Goal: Task Accomplishment & Management: Complete application form

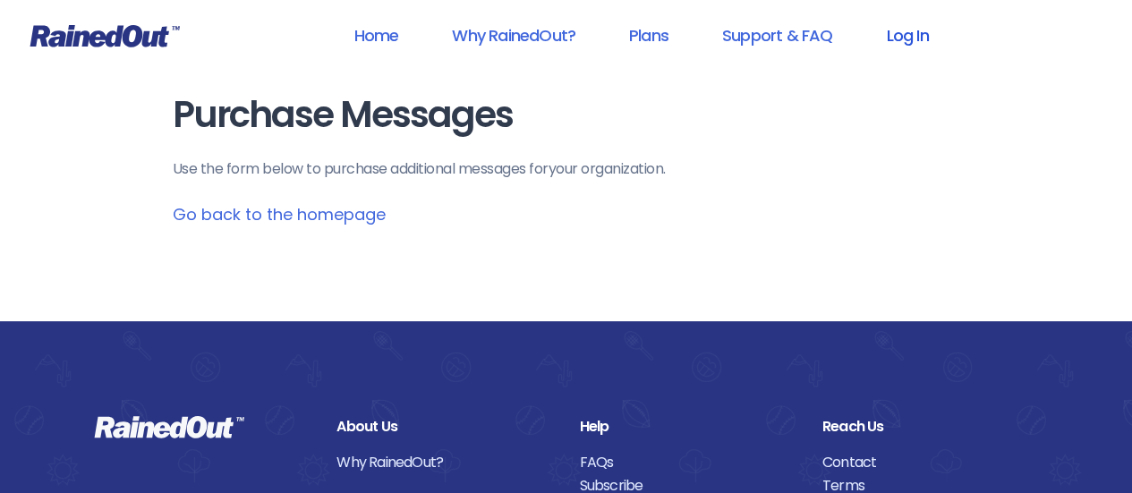
click at [898, 38] on link "Log In" at bounding box center [907, 35] width 89 height 40
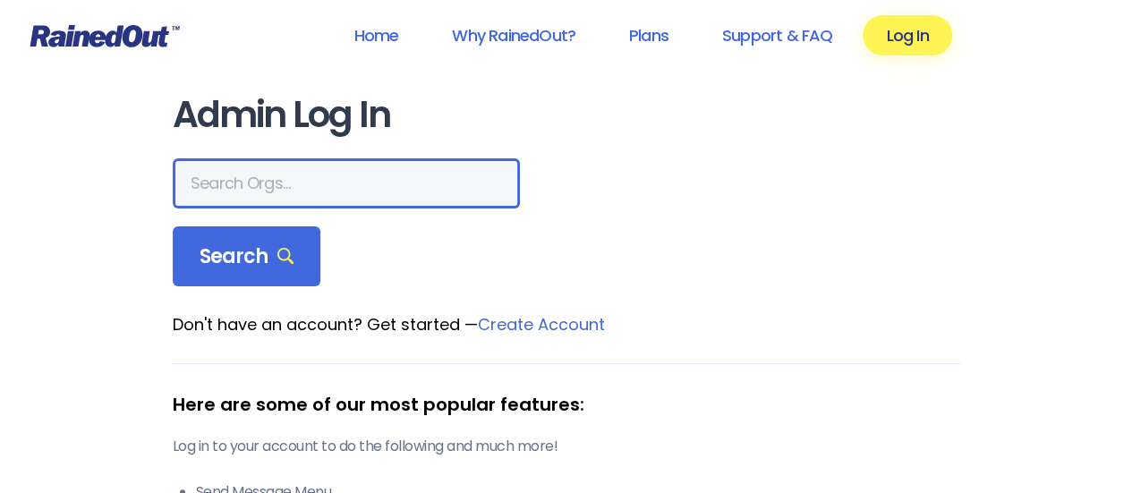
click at [310, 194] on input "text" at bounding box center [346, 183] width 347 height 50
type input "[PERSON_NAME] Brands"
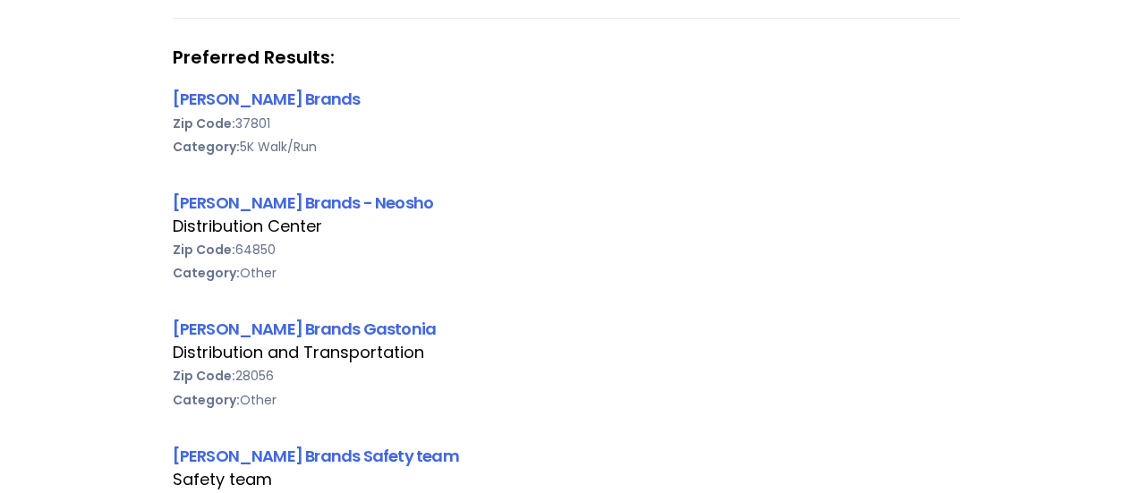
scroll to position [296, 0]
click at [261, 328] on link "[PERSON_NAME] Brands Gastonia" at bounding box center [305, 328] width 264 height 22
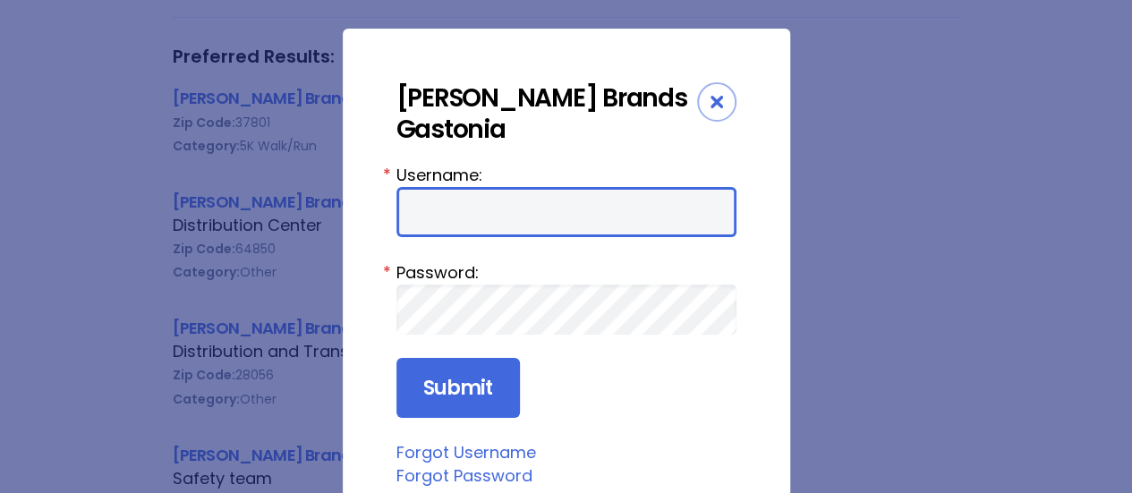
click at [432, 198] on input "Username:" at bounding box center [566, 212] width 340 height 50
type input "[PERSON_NAME][EMAIL_ADDRESS][PERSON_NAME][DOMAIN_NAME]"
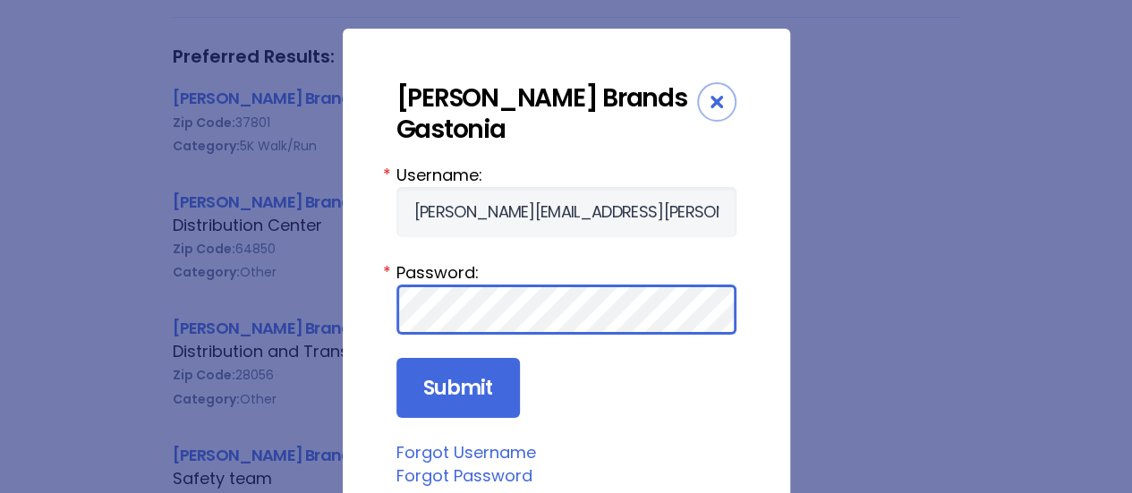
click at [396, 358] on input "Submit" at bounding box center [458, 388] width 124 height 61
